Goal: Task Accomplishment & Management: Manage account settings

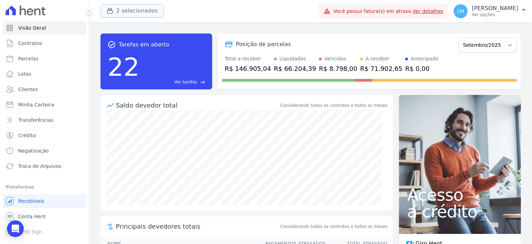
click at [130, 9] on button "2 selecionados" at bounding box center [131, 10] width 63 height 13
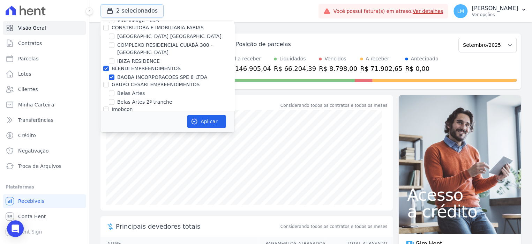
scroll to position [262, 0]
click at [105, 70] on input "BLENDI EMPREENDIMENTOS" at bounding box center [106, 70] width 6 height 6
checkbox input "false"
click at [214, 122] on button "Aplicar" at bounding box center [206, 121] width 39 height 13
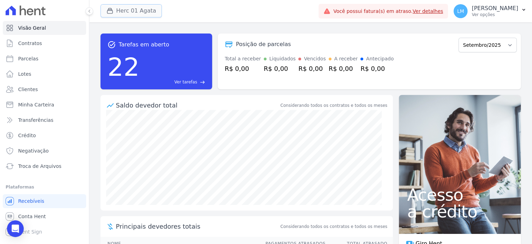
click at [130, 15] on button "Herc 01 Agata" at bounding box center [130, 10] width 61 height 13
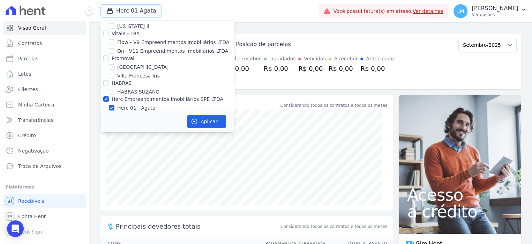
scroll to position [840, 0]
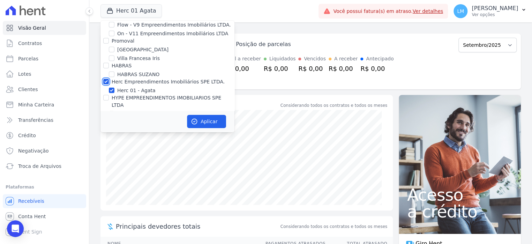
click at [106, 79] on input "Herc Empreendimentos Imobiliários SPE LTDA." at bounding box center [106, 82] width 6 height 6
checkbox input "false"
click at [107, 95] on input "HYPE EMPREENDIMENTOS IMOBILIARIOS SPE LTDA" at bounding box center [106, 98] width 6 height 6
checkbox input "true"
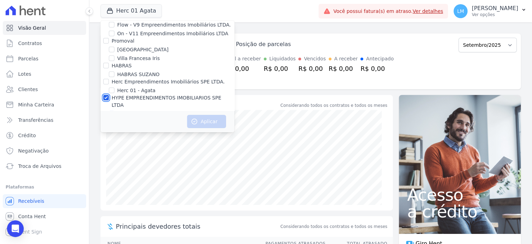
checkbox input "true"
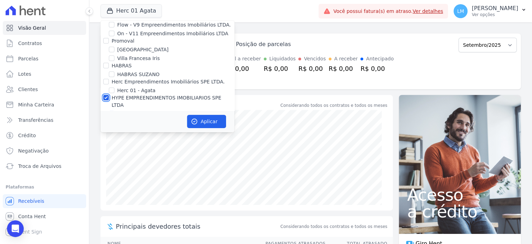
click at [107, 95] on input "HYPE EMPREENDIMENTOS IMOBILIARIOS SPE LTDA" at bounding box center [106, 98] width 6 height 6
checkbox input "false"
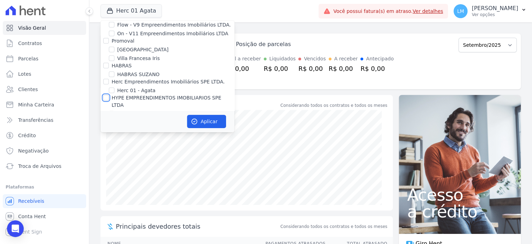
checkbox input "false"
click at [112, 111] on input "HIGH 1 CITY HABITAT" at bounding box center [112, 114] width 6 height 6
click at [113, 111] on input "HIGH 1 CITY HABITAT" at bounding box center [112, 114] width 6 height 6
checkbox input "false"
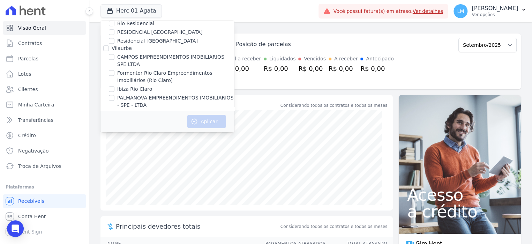
scroll to position [345, 0]
